Goal: Information Seeking & Learning: Learn about a topic

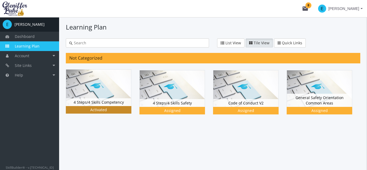
click at [99, 91] on img at bounding box center [98, 87] width 65 height 36
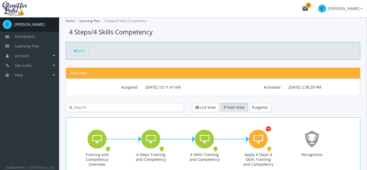
scroll to position [38, 0]
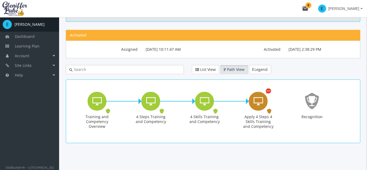
click at [262, 102] on icon "Apply 4 Steps 4 Skills Training and Competency" at bounding box center [257, 101] width 9 height 11
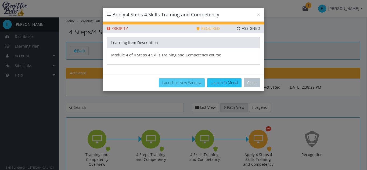
click at [185, 82] on button "Launch in New Window" at bounding box center [182, 82] width 46 height 9
